Goal: Information Seeking & Learning: Check status

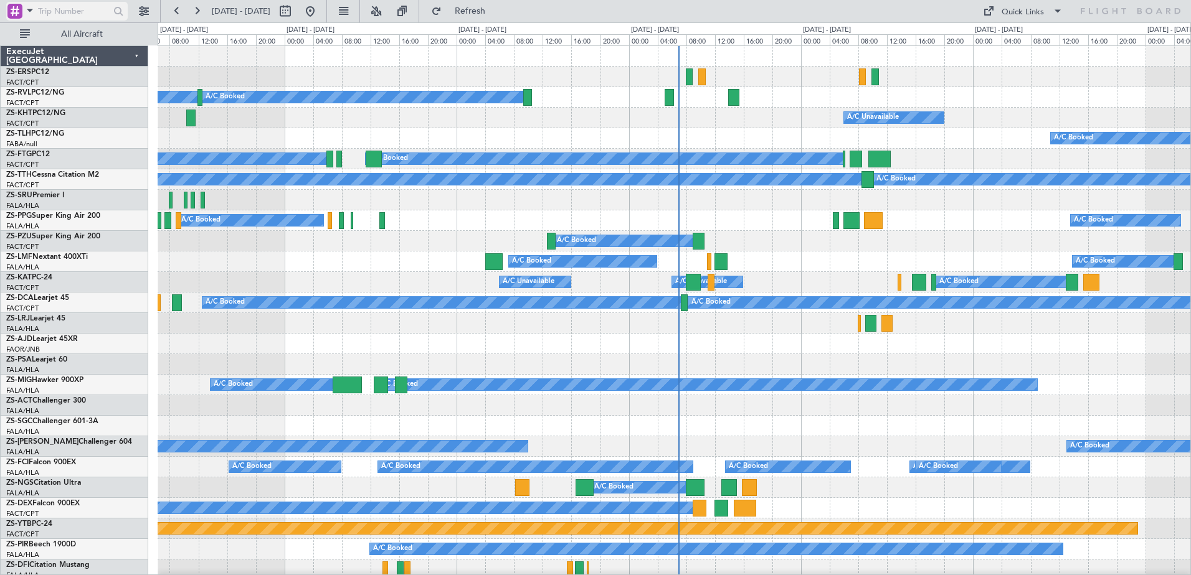
click at [30, 7] on span at bounding box center [29, 10] width 15 height 16
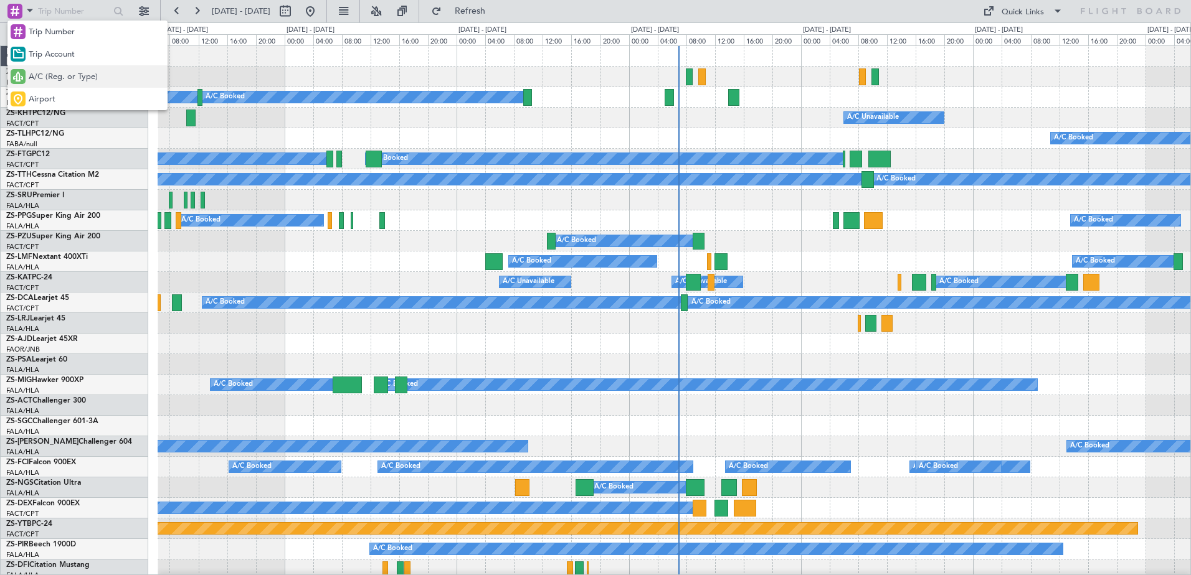
click at [52, 76] on span "A/C (Reg. or Type)" at bounding box center [63, 77] width 69 height 12
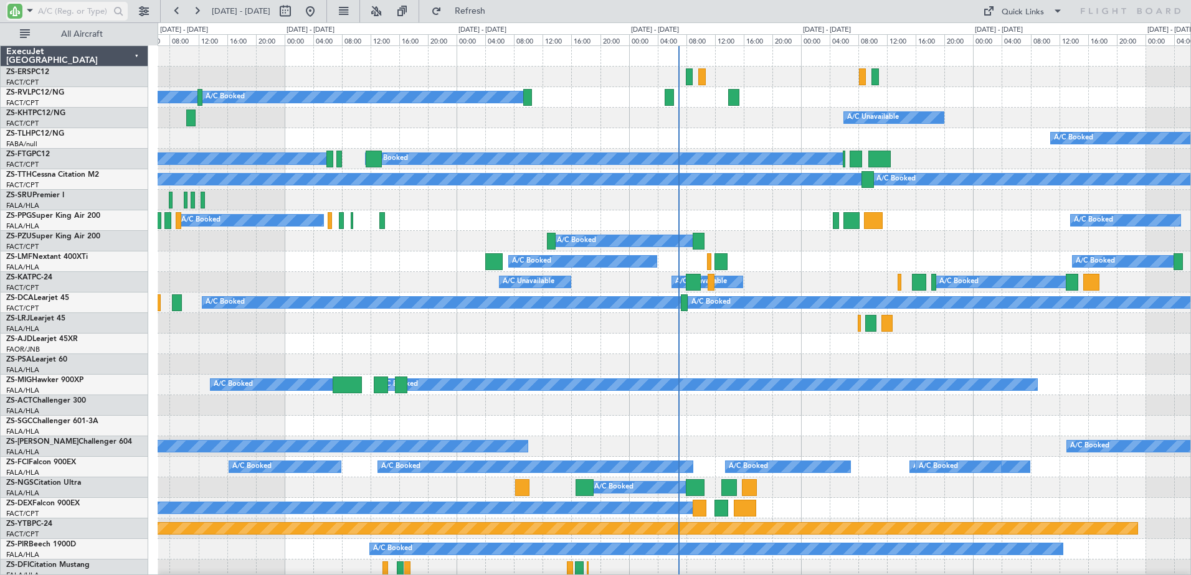
click at [72, 15] on input "text" at bounding box center [74, 11] width 72 height 19
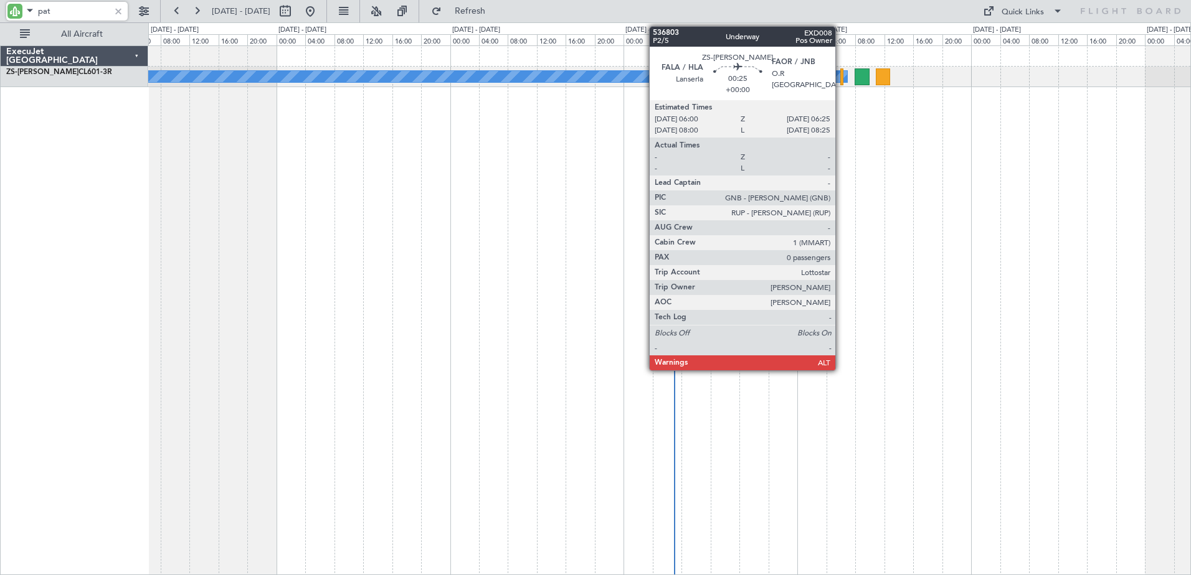
click at [841, 78] on div at bounding box center [841, 77] width 3 height 17
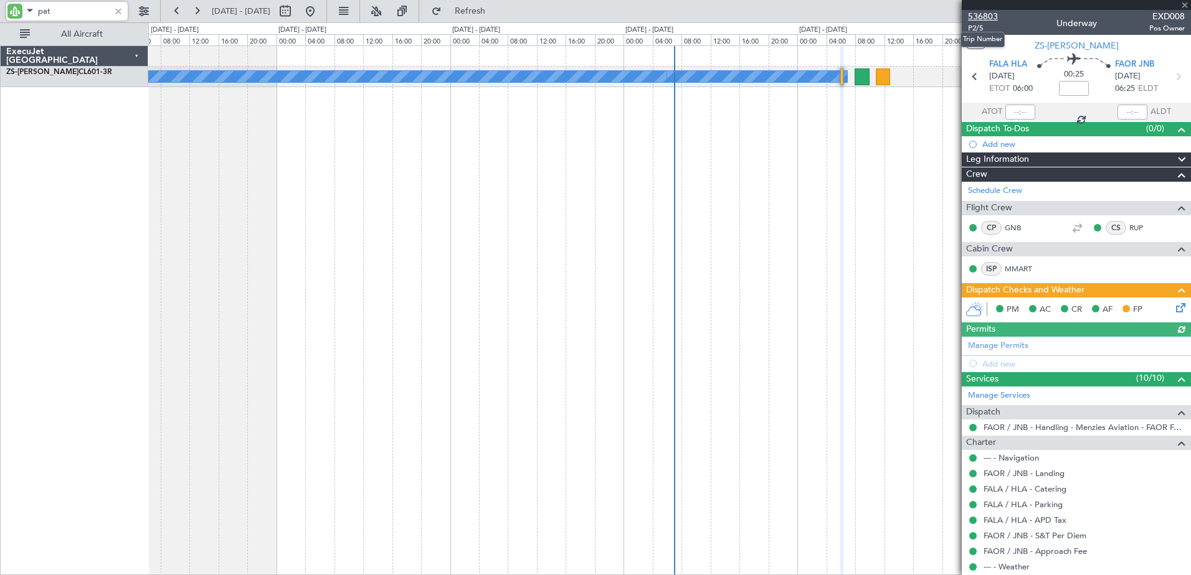
click at [990, 15] on span "536803" at bounding box center [983, 16] width 30 height 13
click at [41, 9] on input "pat" at bounding box center [74, 11] width 72 height 19
drag, startPoint x: 41, startPoint y: 9, endPoint x: 49, endPoint y: 1, distance: 11.9
click at [42, 9] on input "pat" at bounding box center [74, 11] width 72 height 19
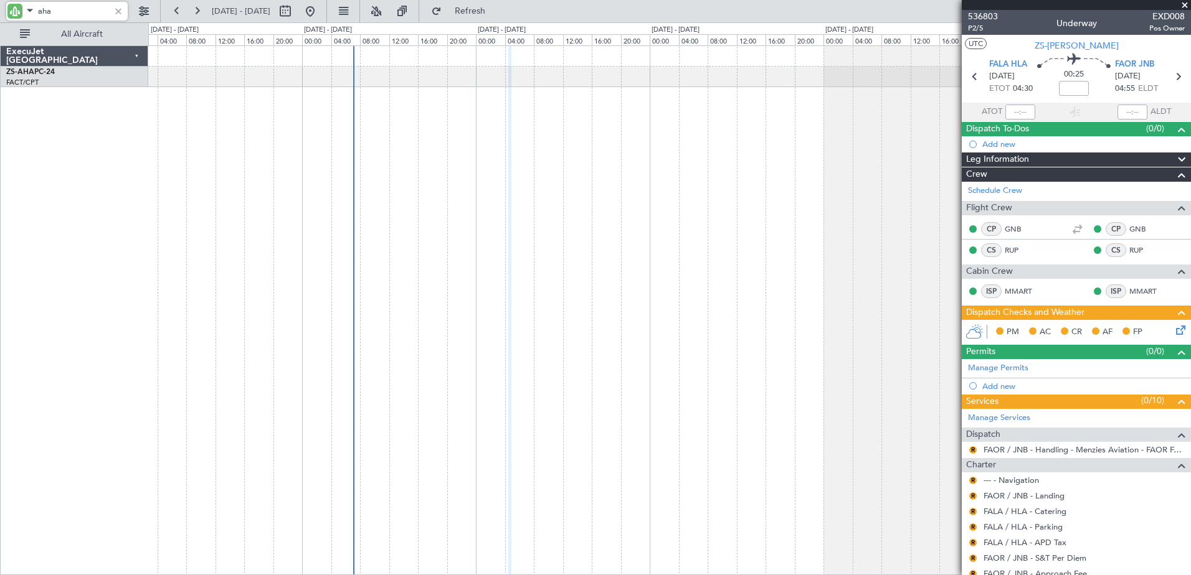
click at [204, 219] on div at bounding box center [669, 310] width 1043 height 530
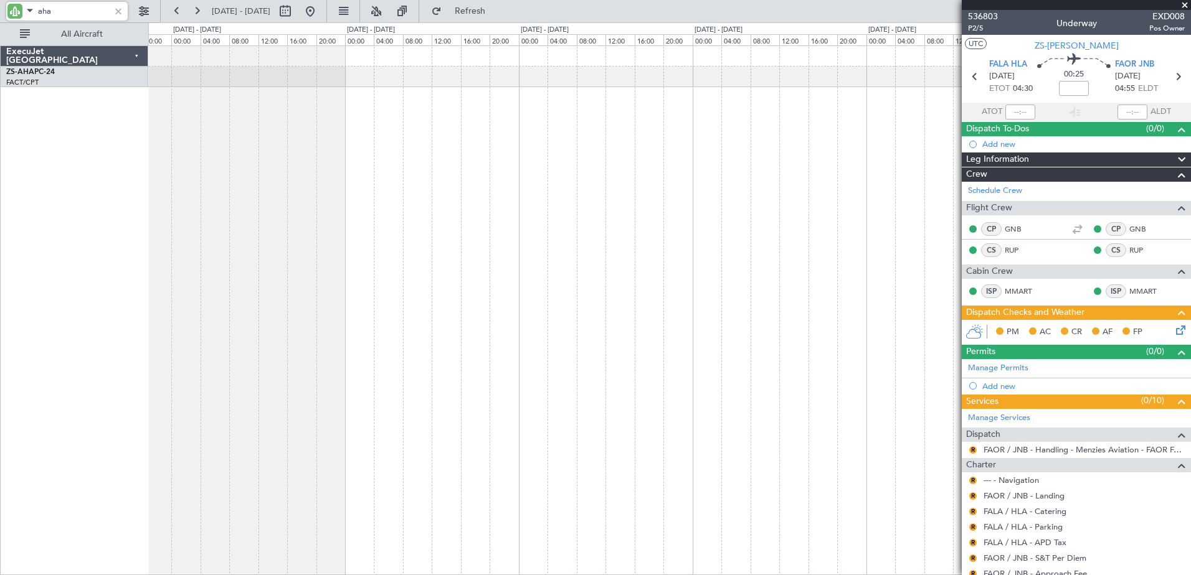
click at [389, 271] on div "Planned Maint" at bounding box center [669, 310] width 1043 height 530
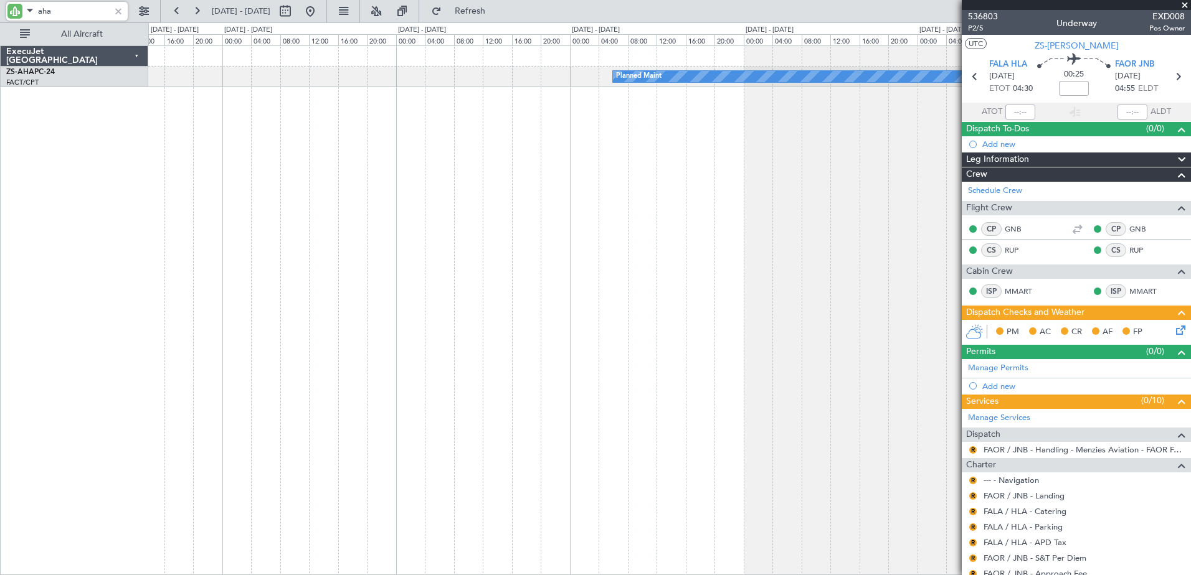
click at [499, 269] on div "Planned Maint" at bounding box center [669, 310] width 1043 height 530
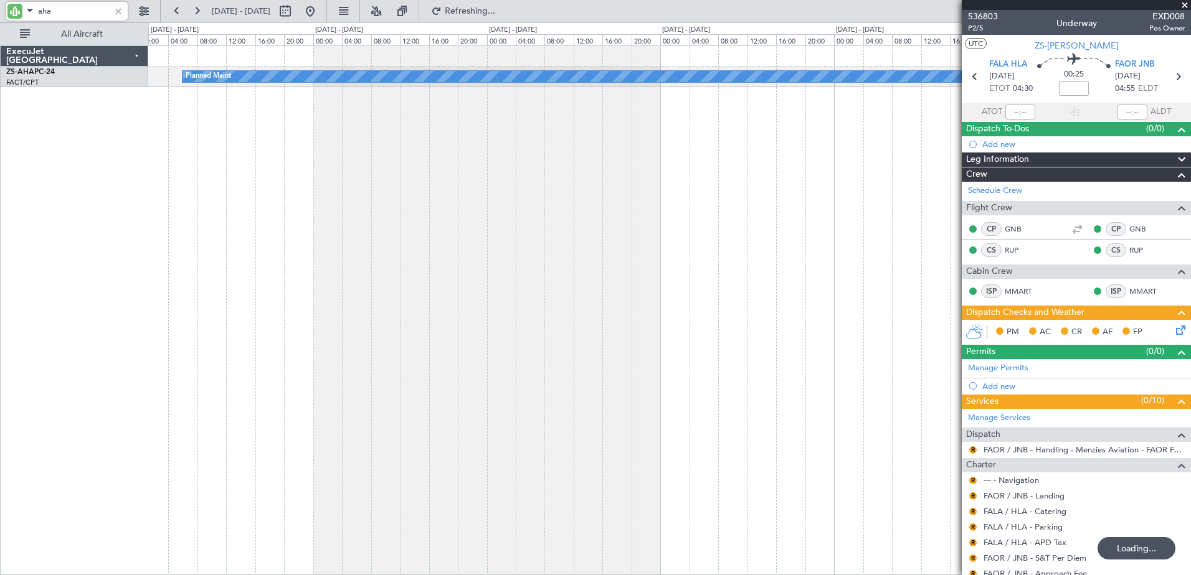
click at [376, 208] on div "Planned Maint" at bounding box center [669, 310] width 1043 height 530
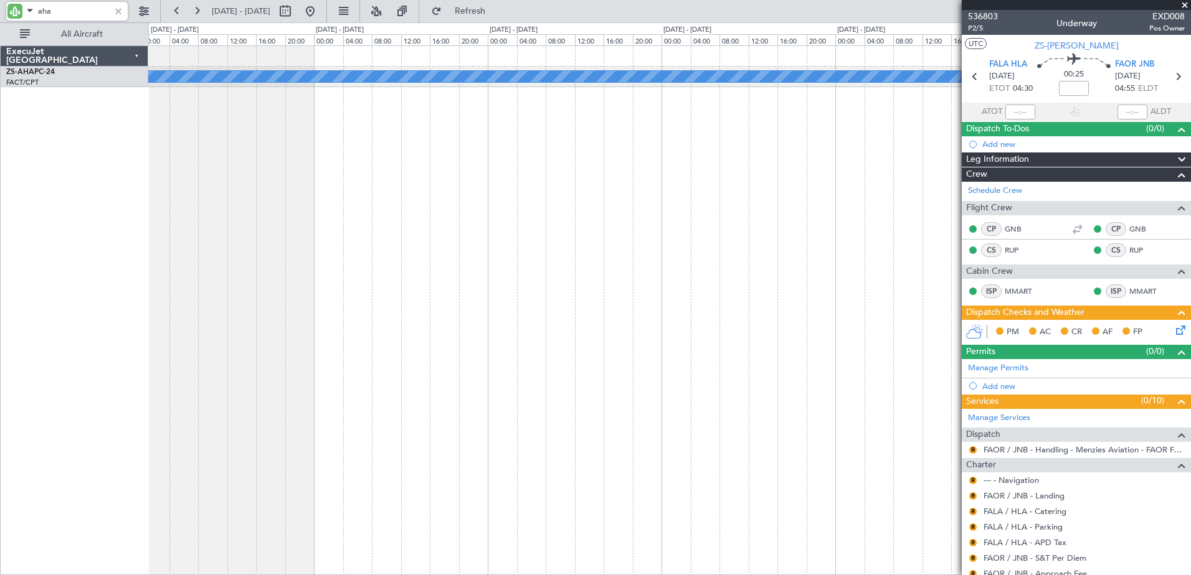
click at [440, 229] on div "Planned Maint" at bounding box center [669, 310] width 1043 height 530
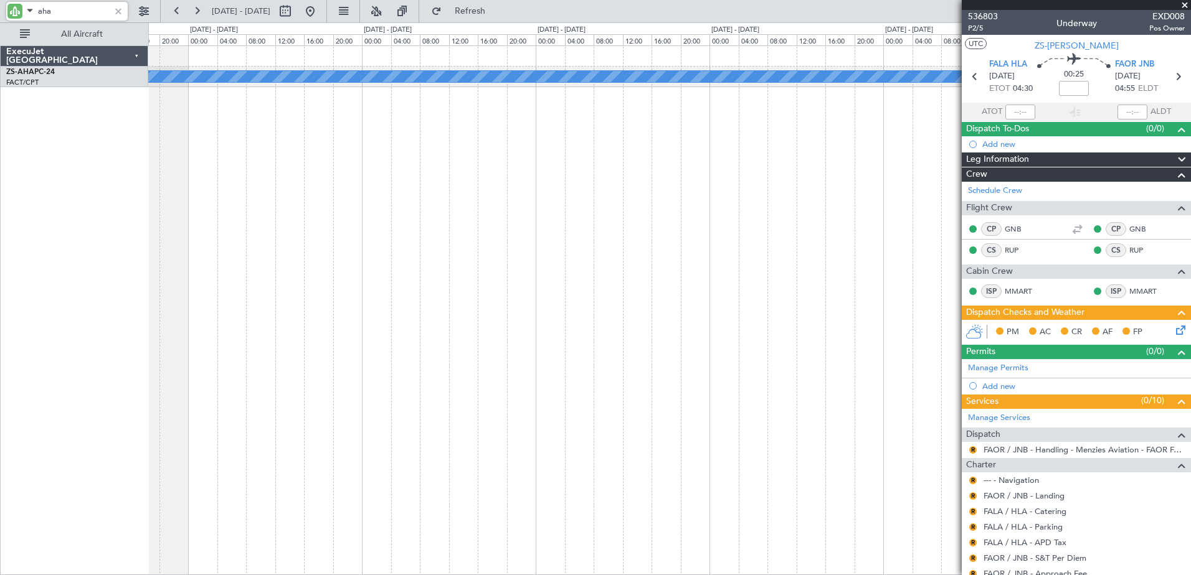
click at [743, 211] on div "Planned Maint" at bounding box center [669, 310] width 1043 height 530
click at [40, 5] on input "aha" at bounding box center [74, 11] width 72 height 19
drag, startPoint x: 40, startPoint y: 6, endPoint x: 32, endPoint y: 1, distance: 9.7
click at [41, 6] on input "aha" at bounding box center [74, 11] width 72 height 19
click at [42, 14] on input "aha" at bounding box center [74, 11] width 72 height 19
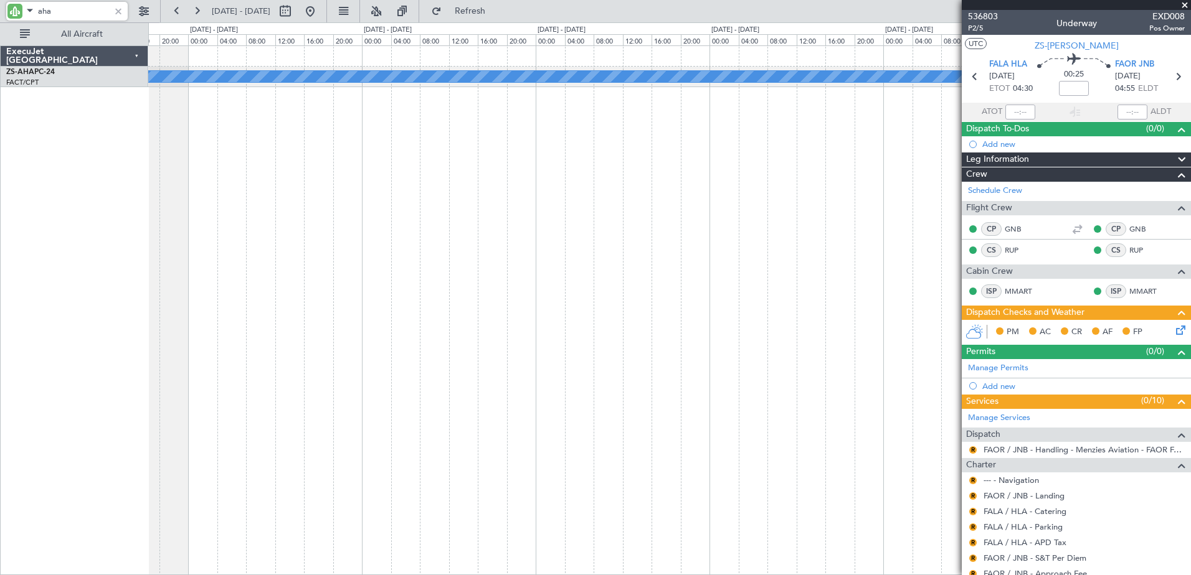
click at [42, 14] on input "aha" at bounding box center [74, 11] width 72 height 19
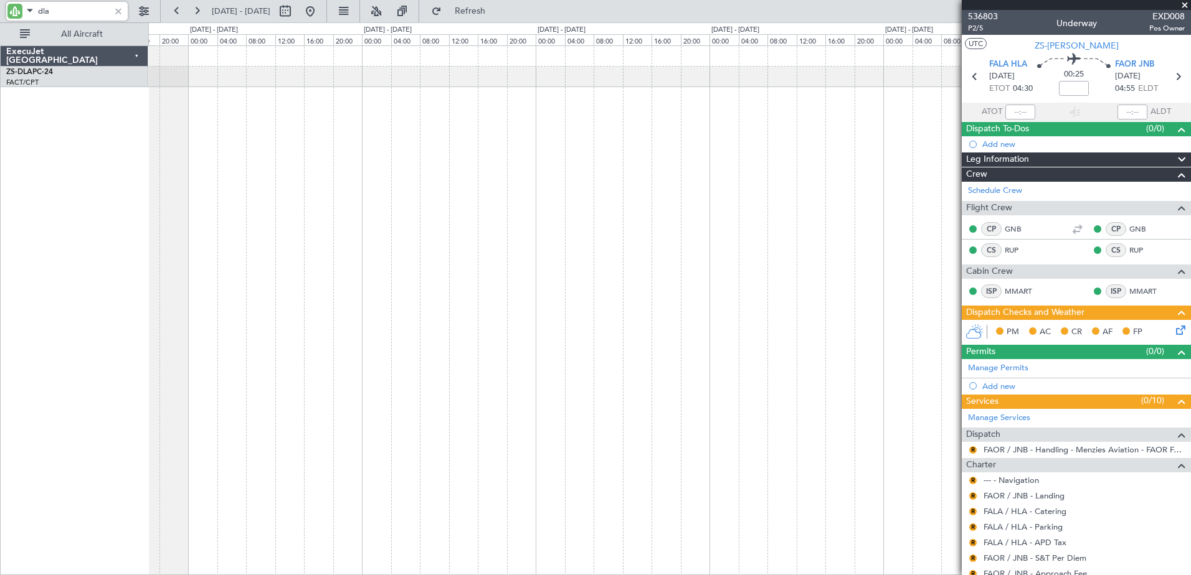
type input "dla"
